Goal: Participate in discussion

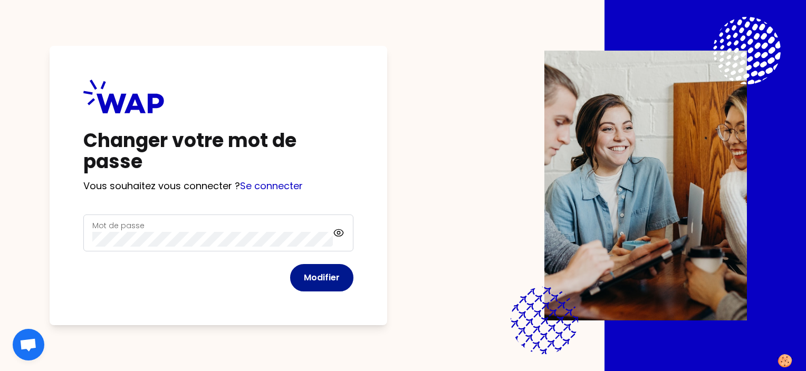
click at [299, 273] on button "Modifier" at bounding box center [321, 277] width 63 height 27
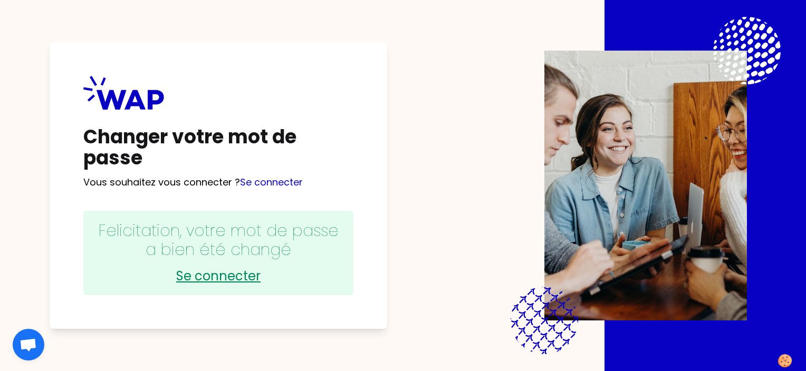
click at [219, 279] on link "Se connecter" at bounding box center [218, 276] width 249 height 17
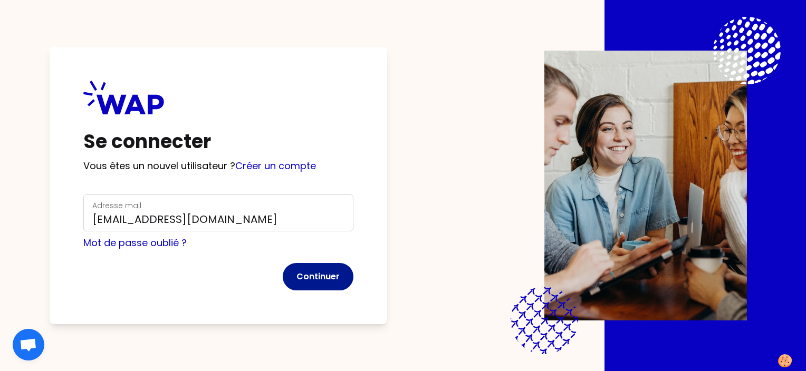
click at [330, 274] on button "Continuer" at bounding box center [318, 276] width 71 height 27
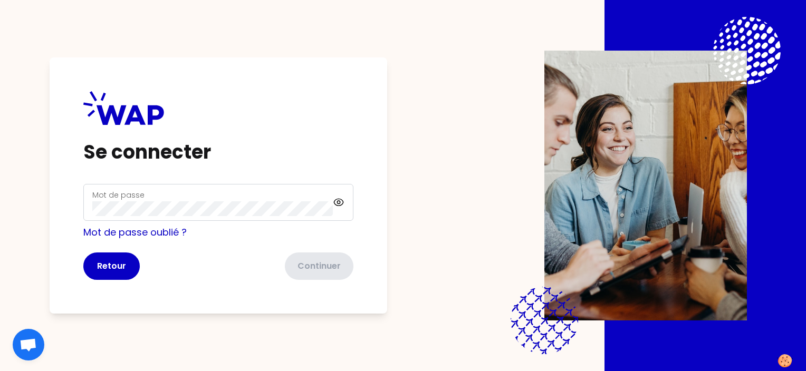
click at [195, 199] on div "Mot de passe" at bounding box center [212, 202] width 241 height 27
click at [301, 268] on button "Continuer" at bounding box center [318, 266] width 71 height 27
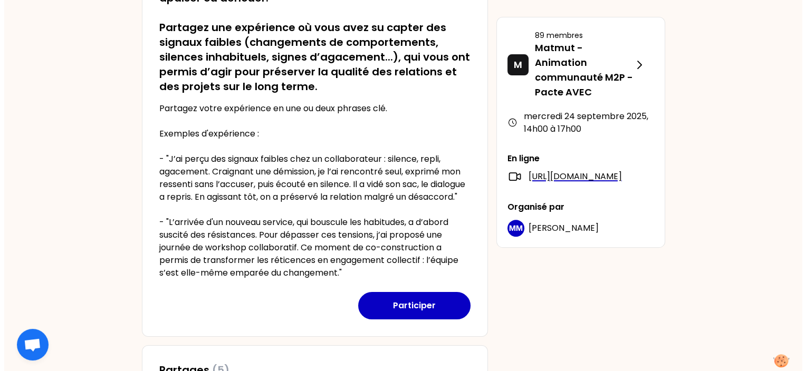
scroll to position [264, 0]
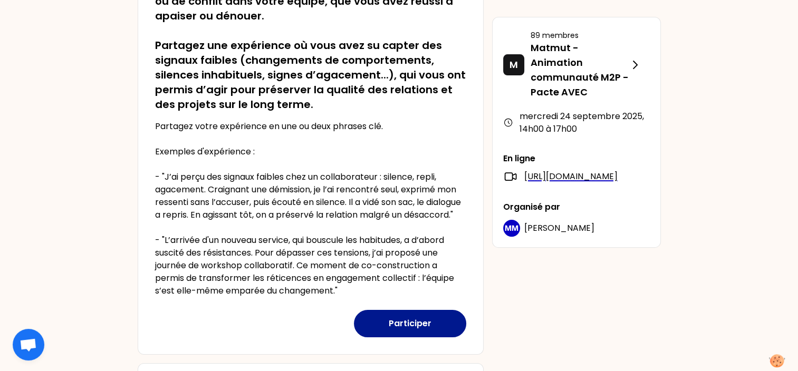
click at [394, 332] on button "Participer" at bounding box center [410, 323] width 112 height 27
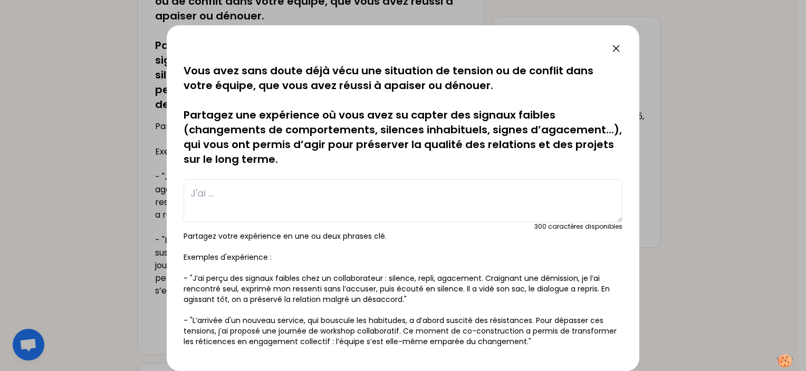
click at [219, 192] on textarea at bounding box center [403, 200] width 439 height 43
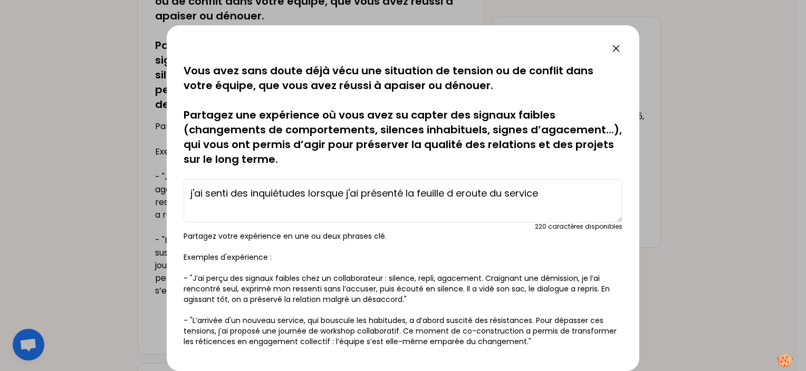
click at [309, 192] on textarea "j'ai senti des inquiétudes lorsque j'ai présenté la feuille d eroute du service" at bounding box center [403, 200] width 439 height 43
click at [551, 194] on textarea "j'ai senti des inquiétudes des collaboratrices lorsque j'ai présenté la feuille…" at bounding box center [403, 200] width 439 height 43
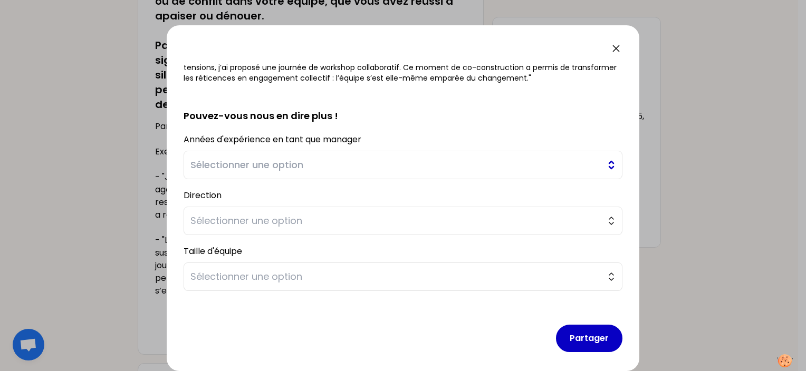
type textarea "j'ai senti des inquiétudes des collaboratrices lorsque j'ai présenté la feuille…"
click at [348, 166] on span "Sélectionner une option" at bounding box center [395, 165] width 410 height 15
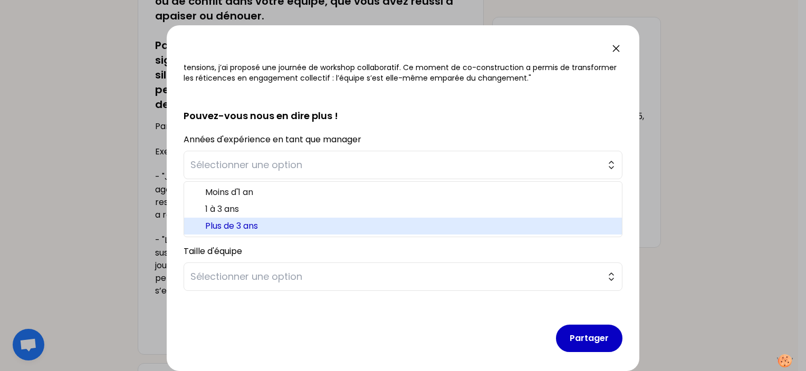
click at [247, 227] on span "Plus de 3 ans" at bounding box center [409, 226] width 408 height 13
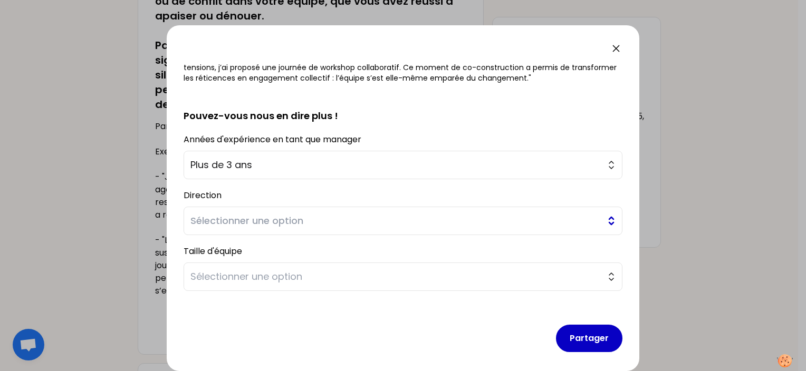
click at [401, 225] on span "Sélectionner une option" at bounding box center [395, 221] width 410 height 15
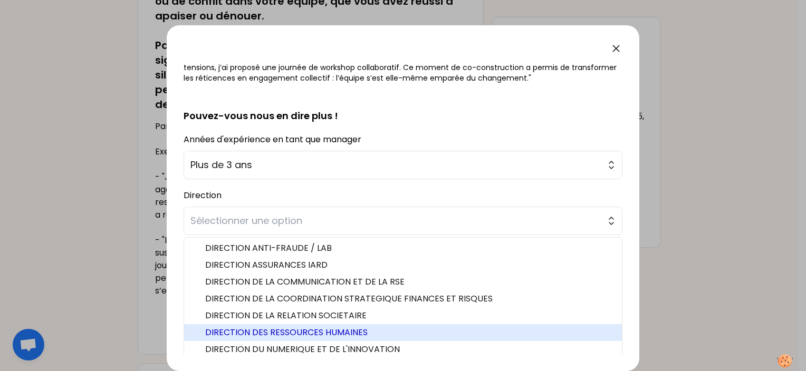
click at [352, 336] on span "DIRECTION DES RESSOURCES HUMAINES" at bounding box center [409, 333] width 408 height 13
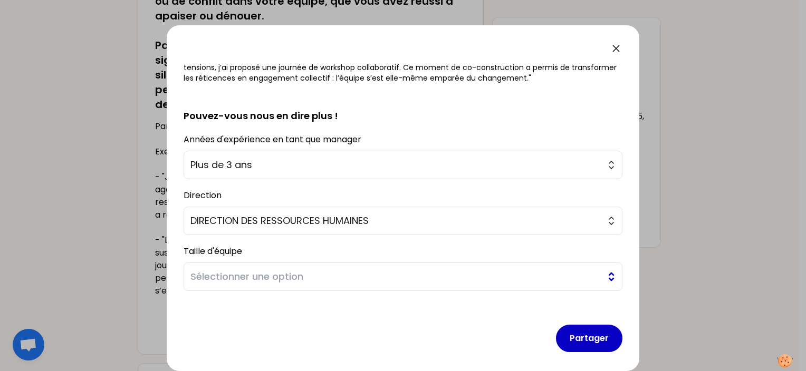
click at [515, 271] on span "Sélectionner une option" at bounding box center [395, 277] width 410 height 15
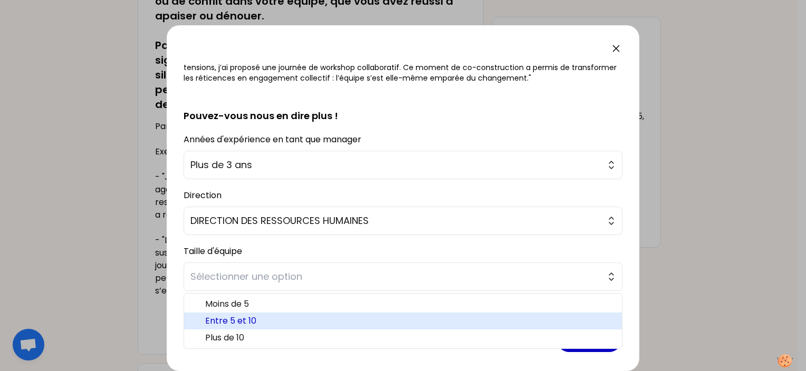
click at [247, 319] on span "Entre 5 et 10" at bounding box center [409, 321] width 408 height 13
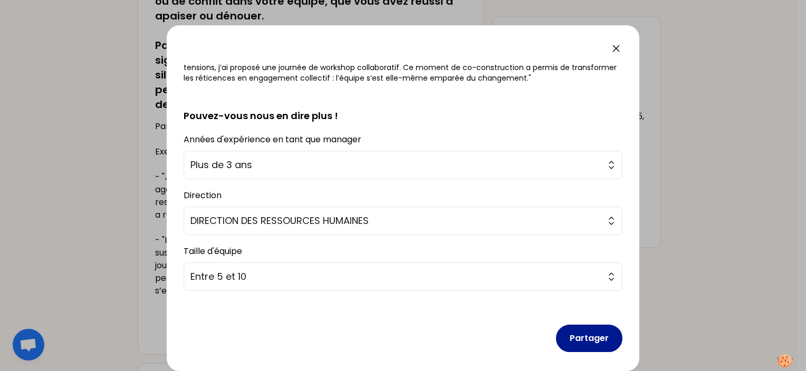
click at [583, 340] on button "Partager" at bounding box center [589, 338] width 66 height 27
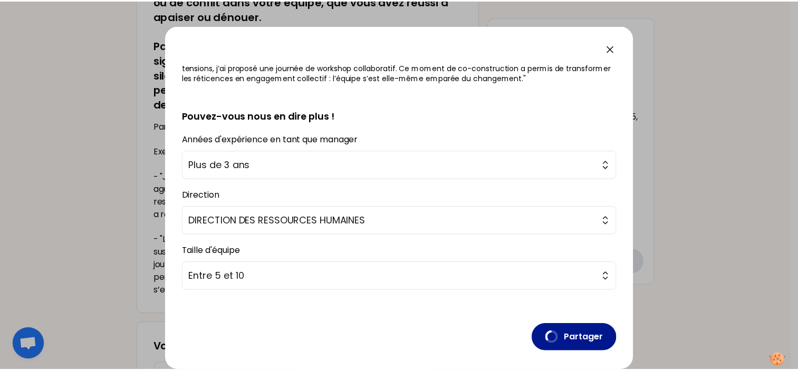
scroll to position [0, 0]
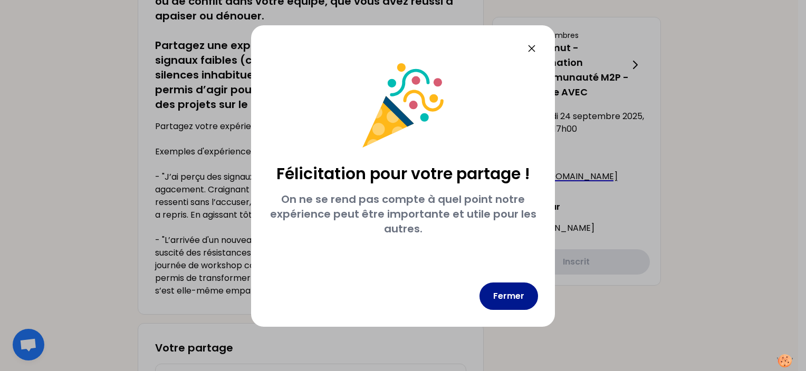
click at [513, 298] on button "Fermer" at bounding box center [509, 296] width 59 height 27
